Goal: Information Seeking & Learning: Learn about a topic

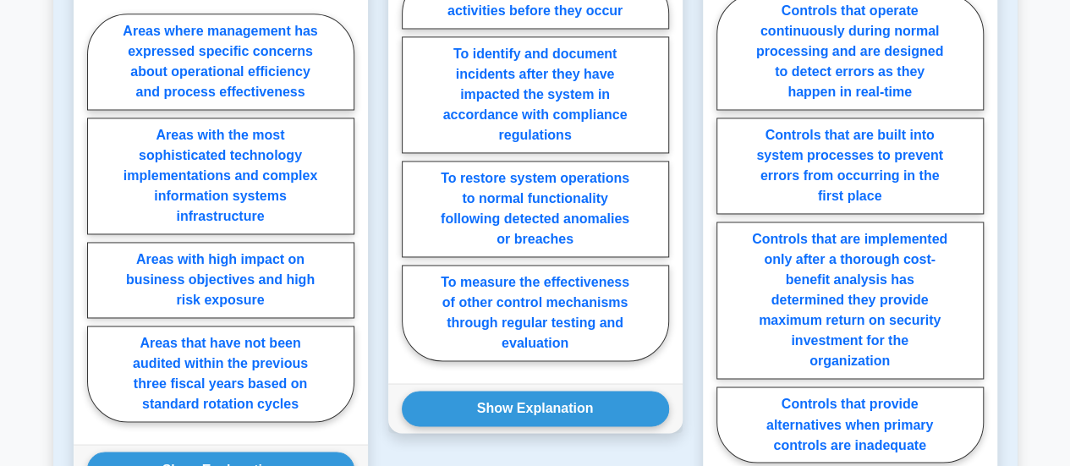
scroll to position [1166, 0]
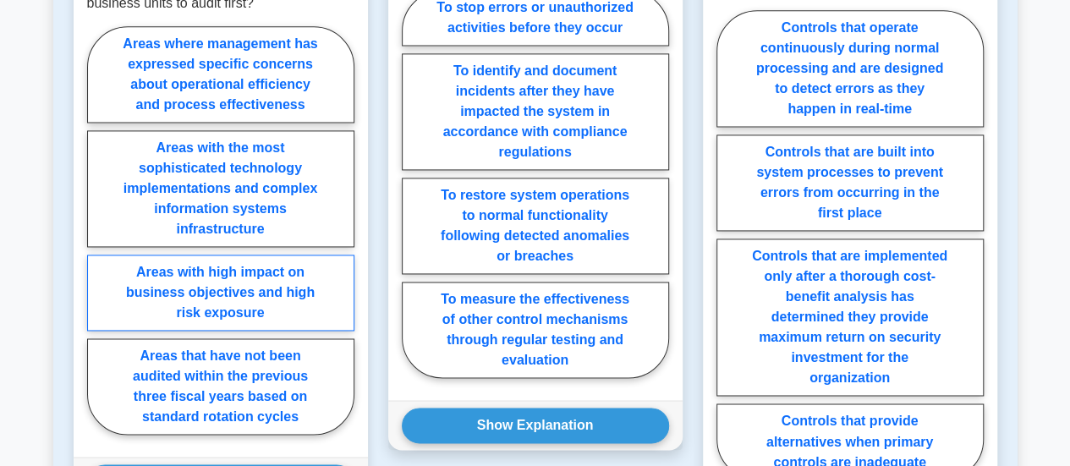
click at [210, 270] on label "Areas with high impact on business objectives and high risk exposure" at bounding box center [220, 293] width 267 height 76
click at [98, 241] on input "Areas with high impact on business objectives and high risk exposure" at bounding box center [92, 235] width 11 height 11
radio input "true"
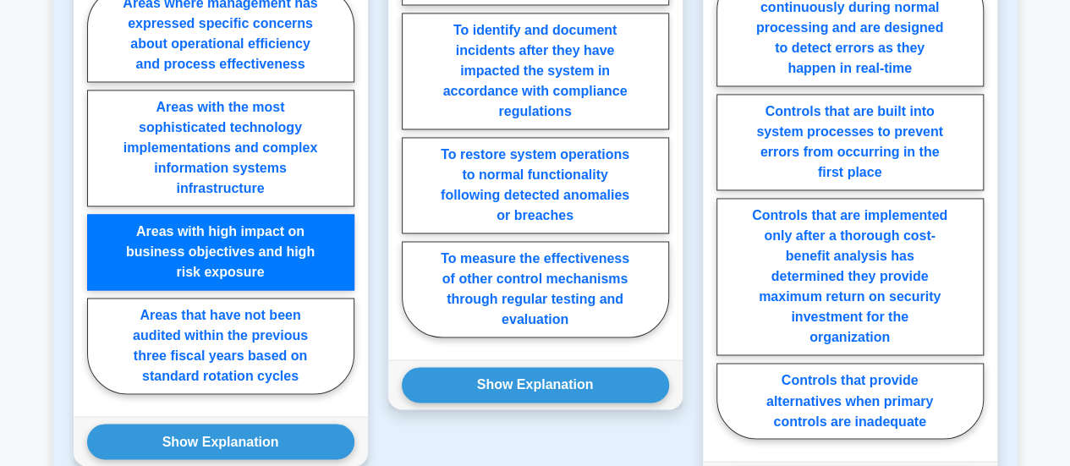
scroll to position [1207, 0]
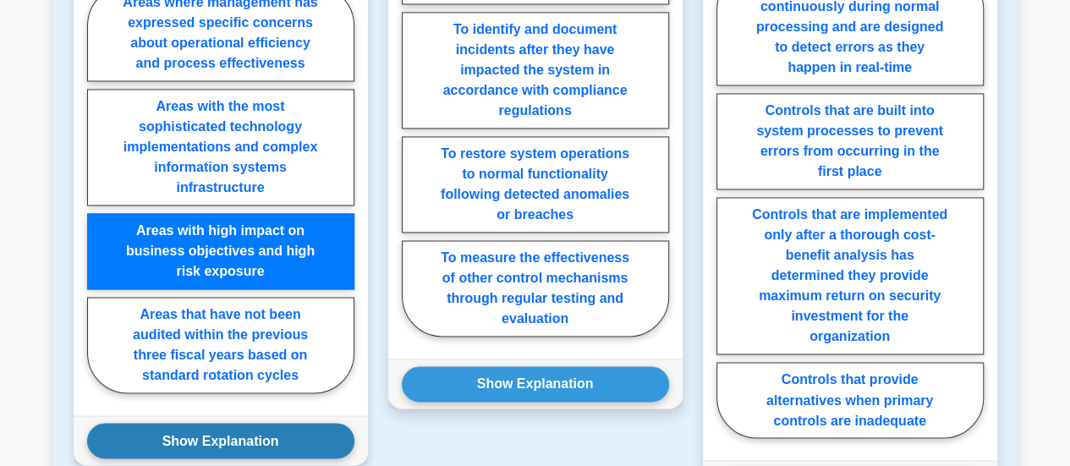
click at [212, 423] on button "Show Explanation" at bounding box center [220, 441] width 267 height 36
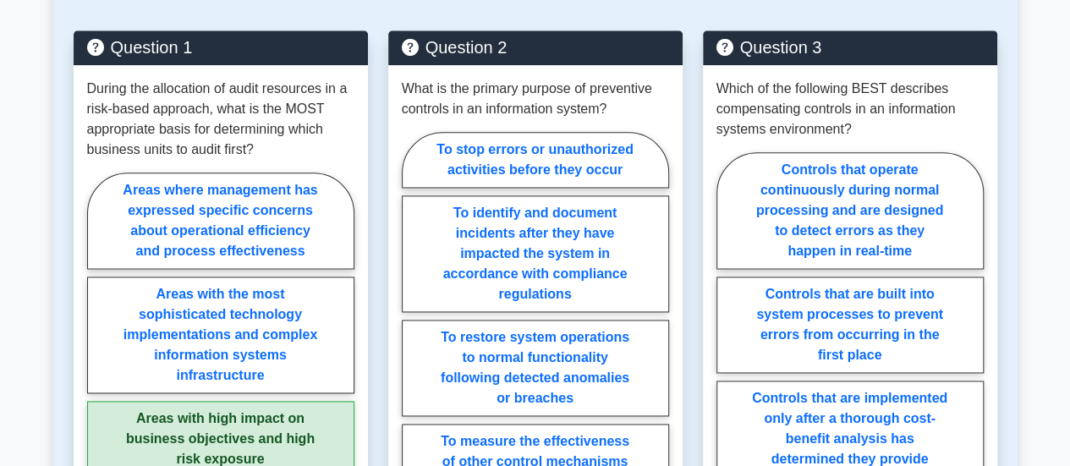
scroll to position [1023, 0]
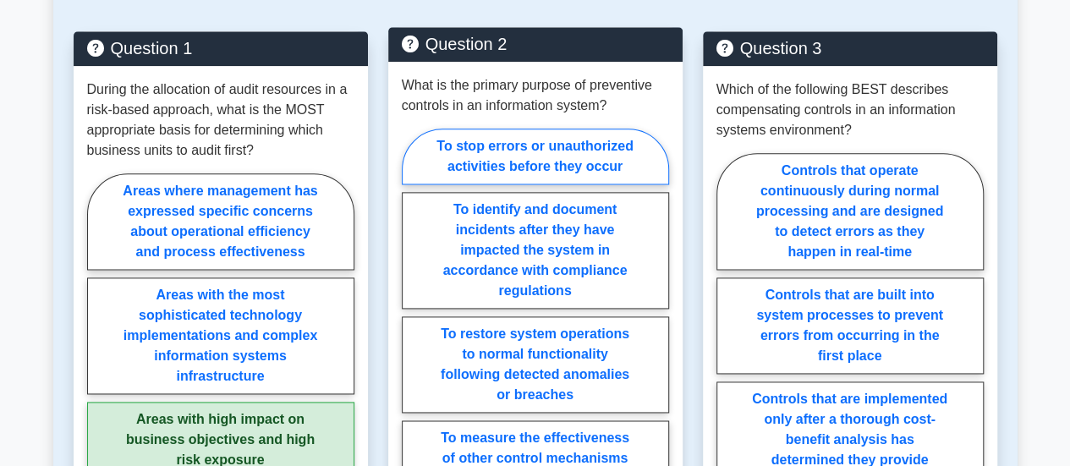
click at [541, 129] on label "To stop errors or unauthorized activities before they occur" at bounding box center [535, 157] width 267 height 56
click at [413, 322] on input "To stop errors or unauthorized activities before they occur" at bounding box center [407, 327] width 11 height 11
radio input "true"
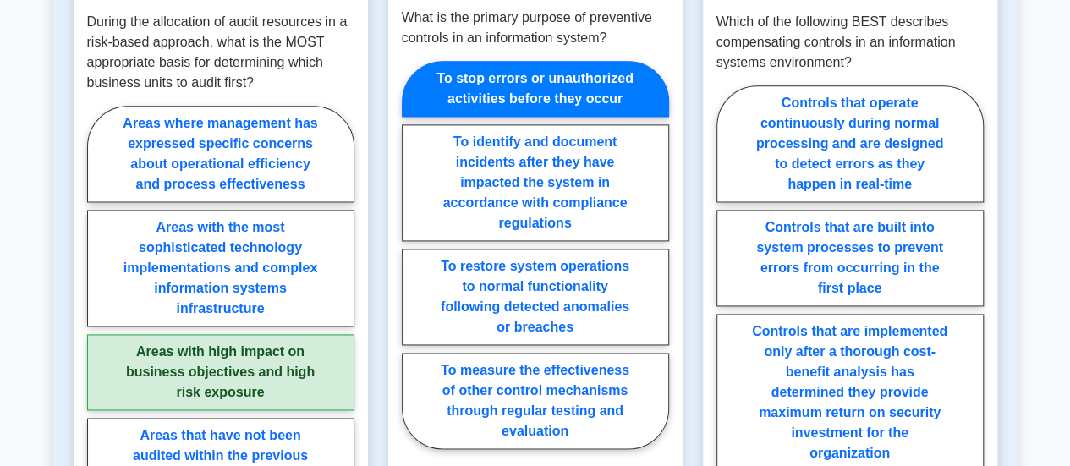
scroll to position [1170, 0]
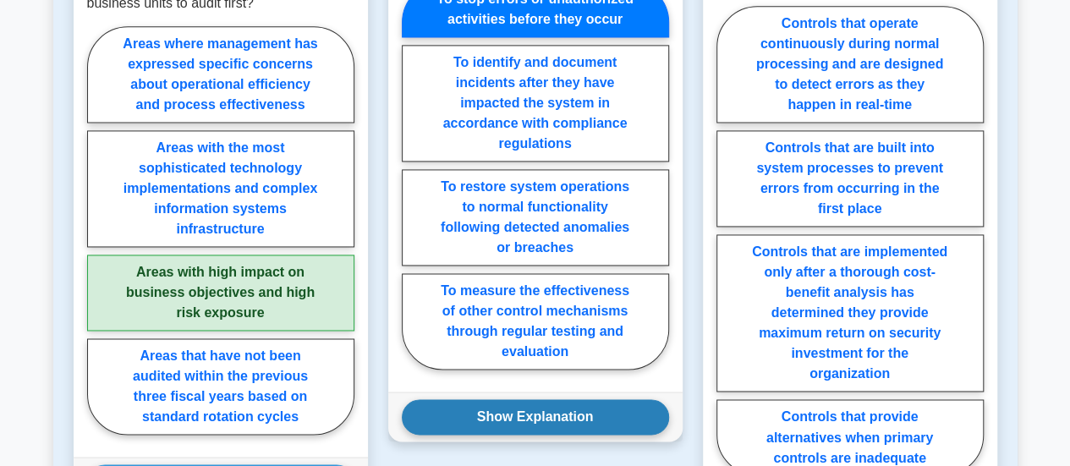
click at [531, 399] on button "Show Explanation" at bounding box center [535, 417] width 267 height 36
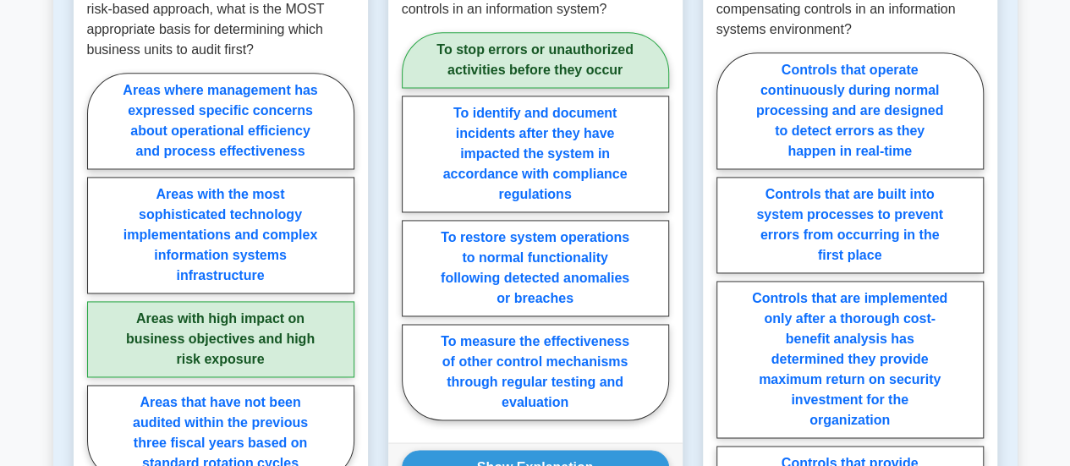
scroll to position [1165, 0]
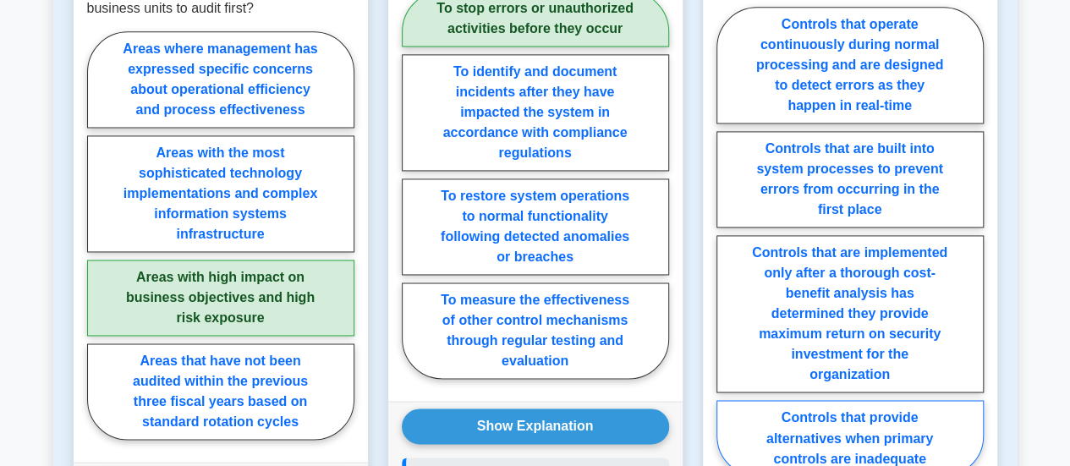
click at [875, 408] on label "Controls that provide alternatives when primary controls are inadequate" at bounding box center [849, 438] width 267 height 76
click at [727, 252] on input "Controls that provide alternatives when primary controls are inadequate" at bounding box center [721, 246] width 11 height 11
radio input "true"
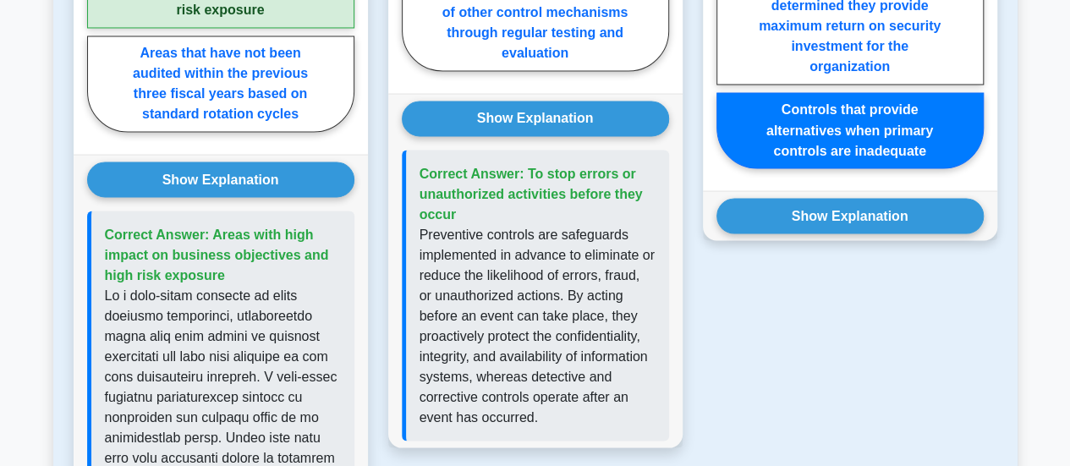
scroll to position [1475, 0]
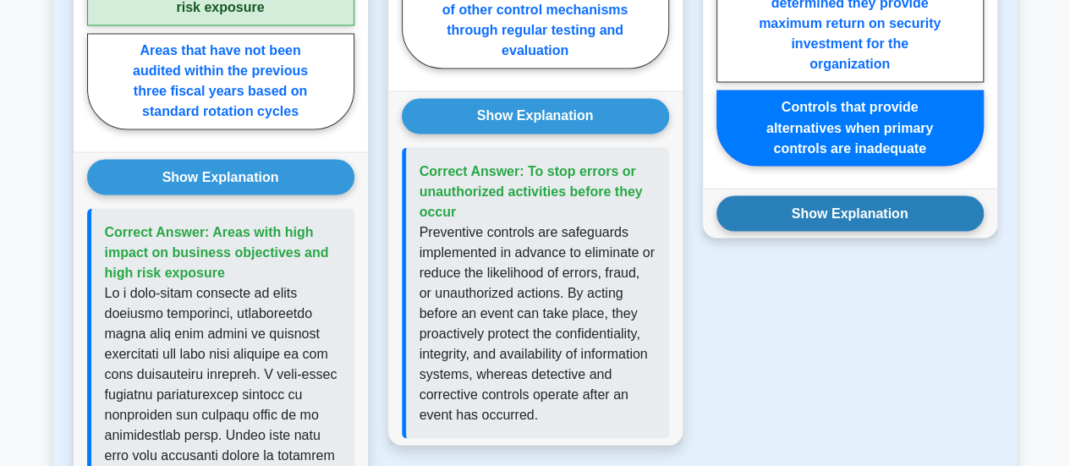
click at [828, 195] on button "Show Explanation" at bounding box center [849, 213] width 267 height 36
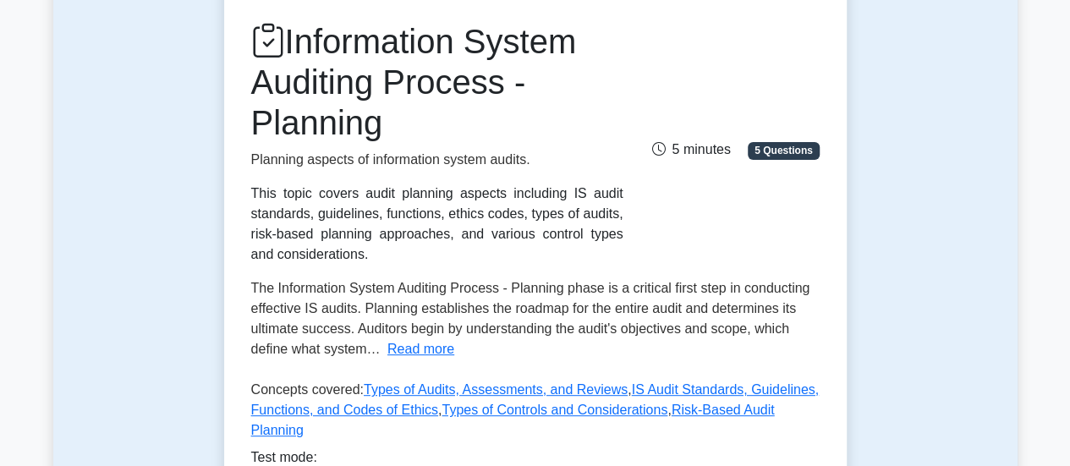
scroll to position [0, 0]
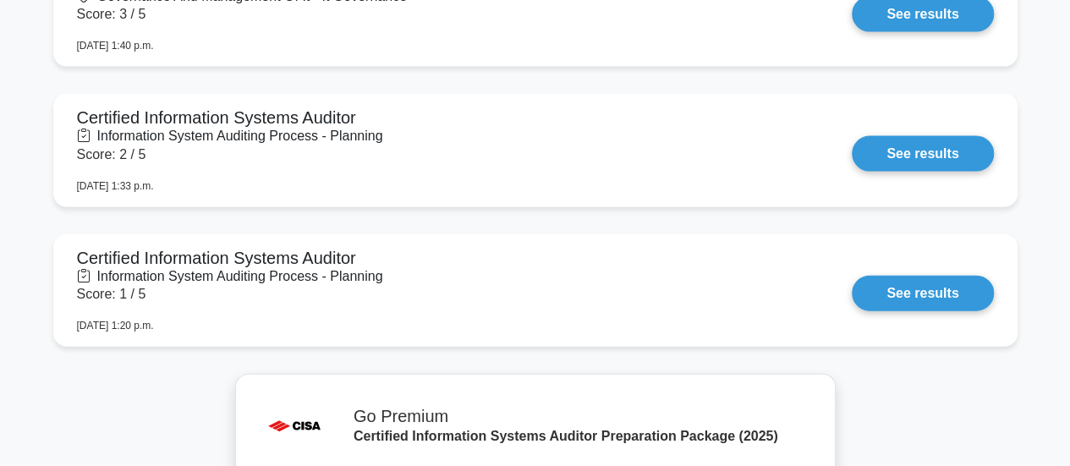
scroll to position [1805, 0]
